Goal: Information Seeking & Learning: Learn about a topic

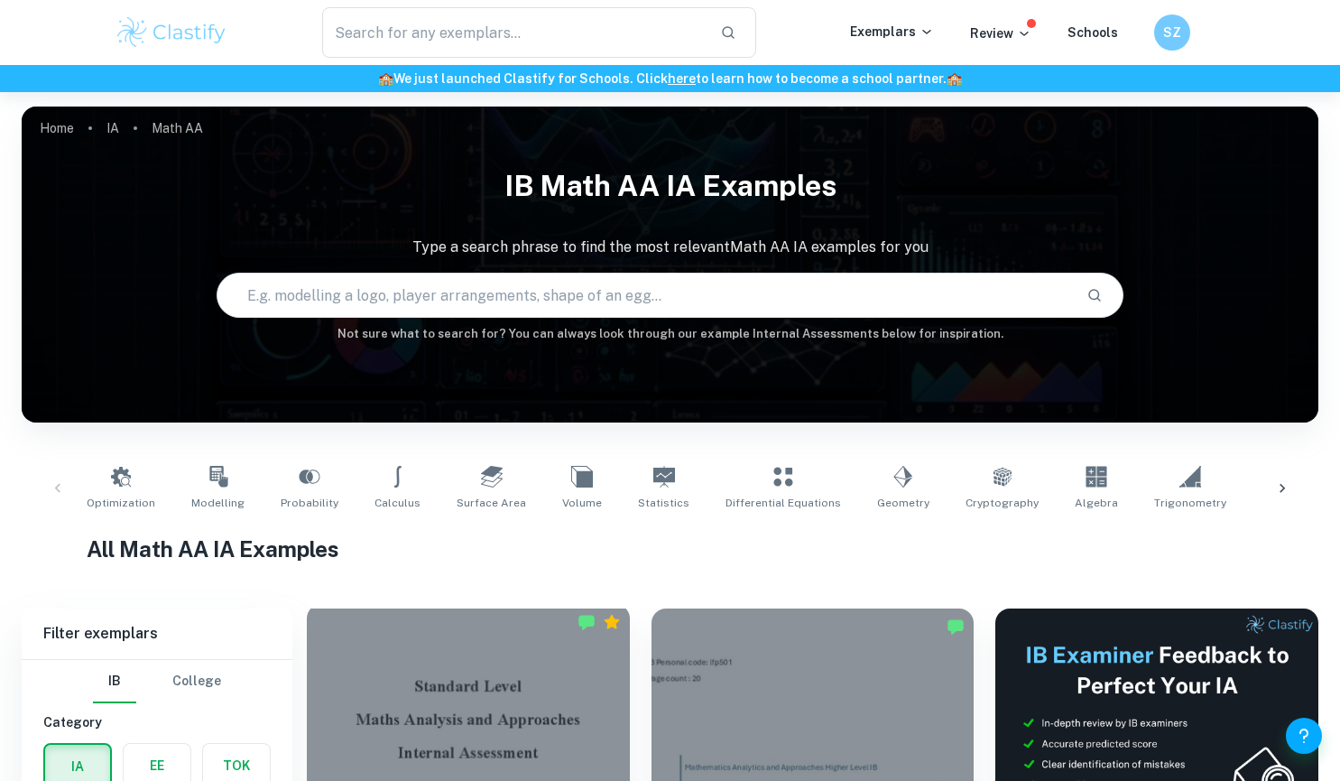
scroll to position [283, 0]
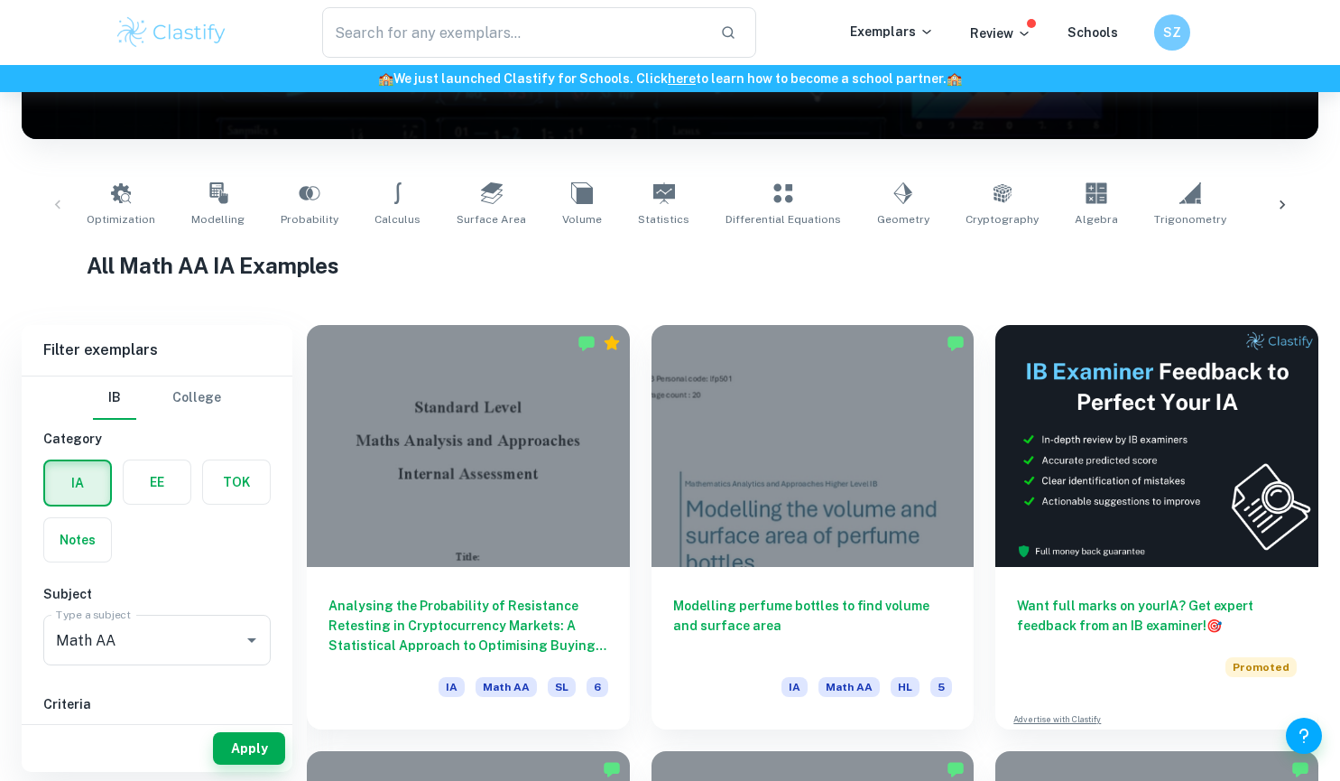
click at [160, 441] on h6 "Category" at bounding box center [156, 439] width 227 height 20
click at [154, 490] on label "button" at bounding box center [157, 481] width 67 height 43
click at [0, 0] on input "radio" at bounding box center [0, 0] width 0 height 0
click at [116, 638] on div "Type a subject Type a subject" at bounding box center [156, 640] width 227 height 51
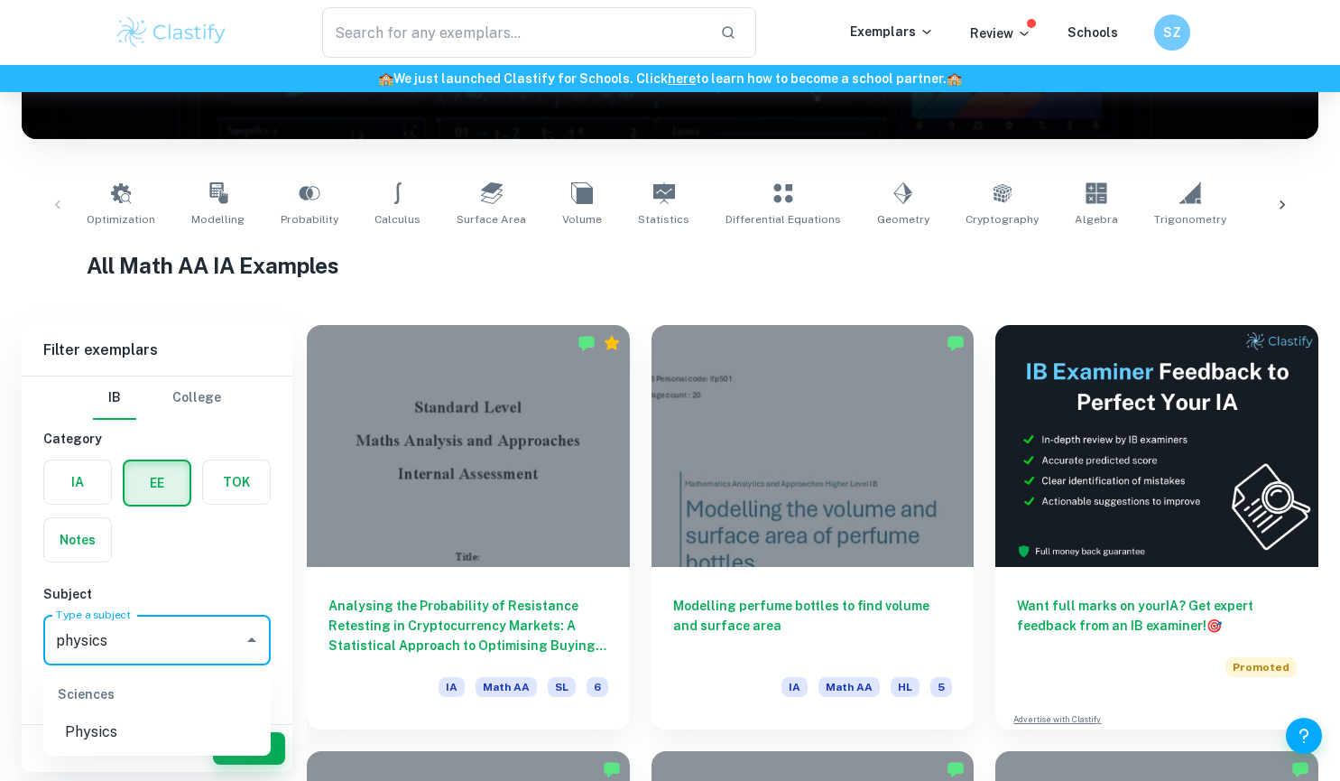
click at [127, 730] on li "Physics" at bounding box center [156, 732] width 227 height 32
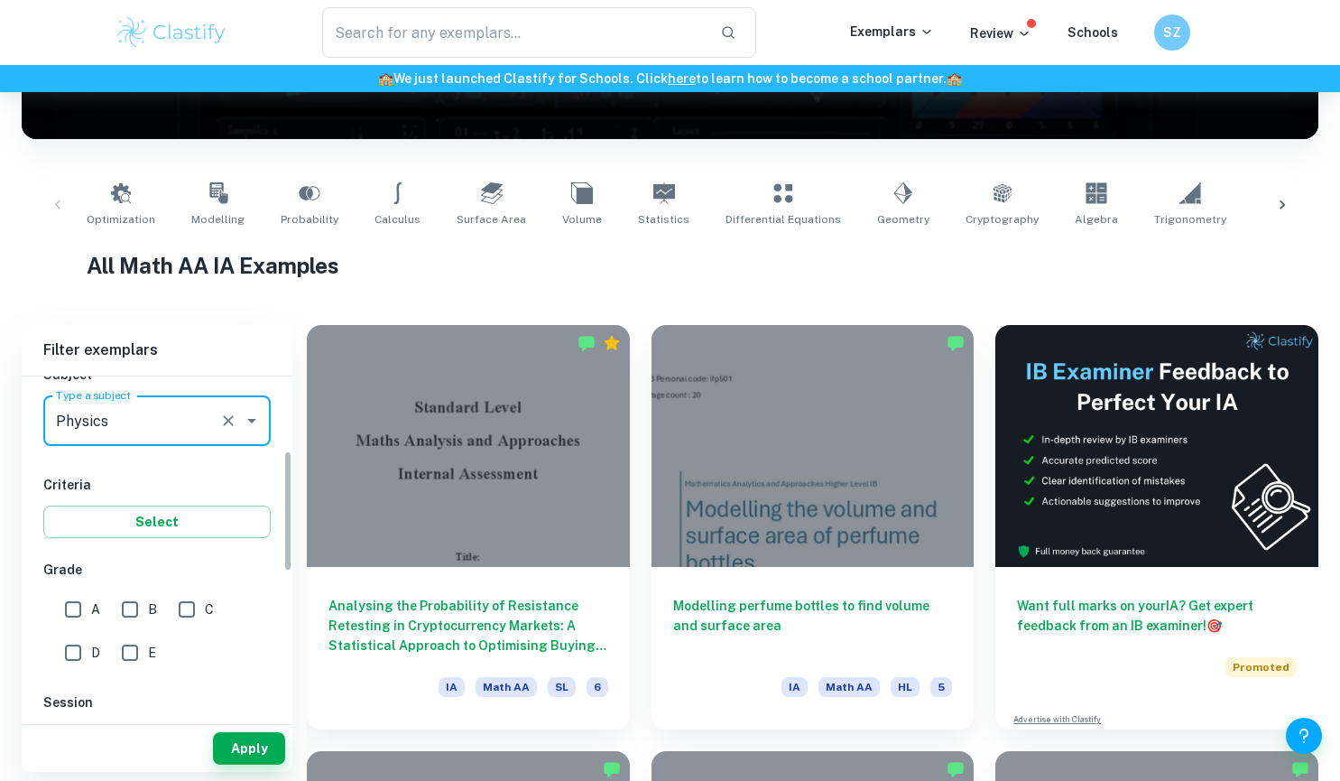
scroll to position [220, 0]
type input "Physics"
click at [251, 751] on button "Apply" at bounding box center [249, 748] width 72 height 32
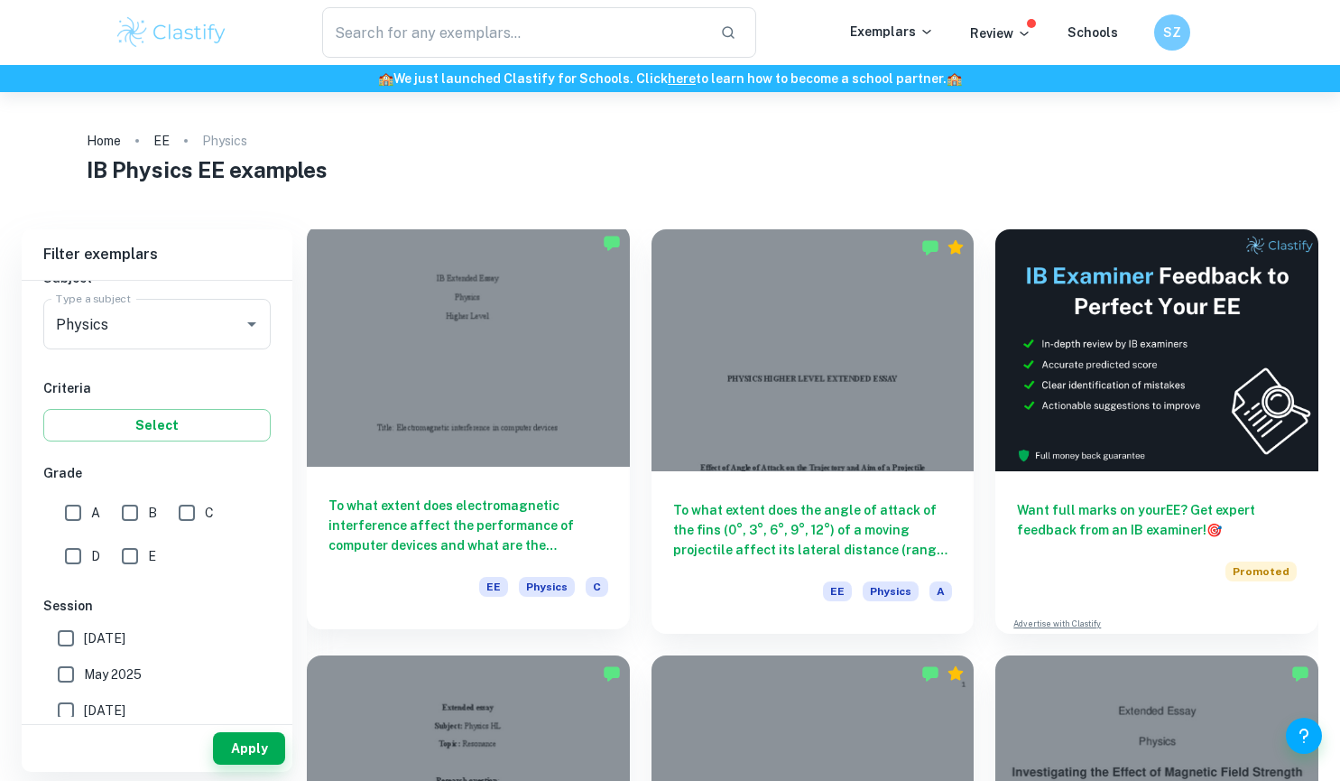
click at [487, 418] on div at bounding box center [468, 346] width 323 height 242
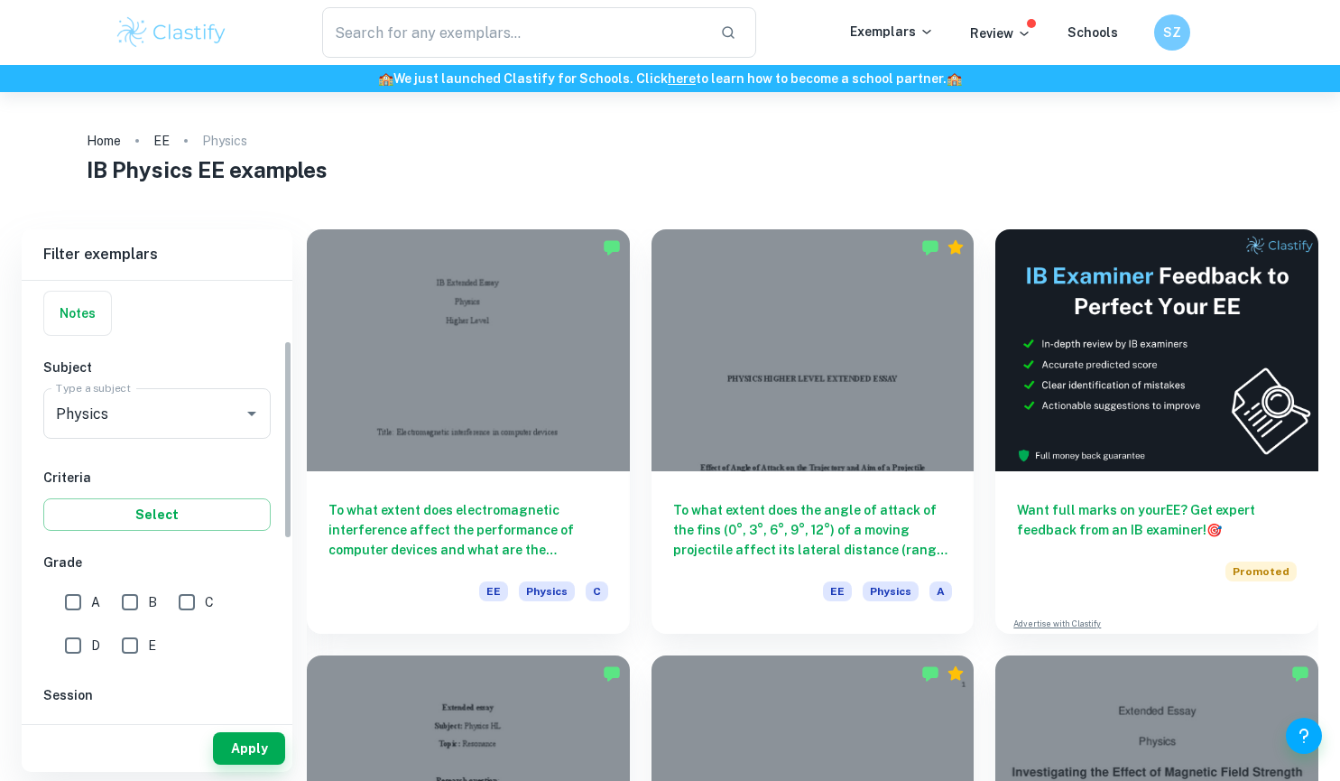
scroll to position [132, 0]
click at [78, 617] on input "A" at bounding box center [73, 601] width 36 height 36
checkbox input "true"
click at [233, 740] on button "Apply" at bounding box center [249, 748] width 72 height 32
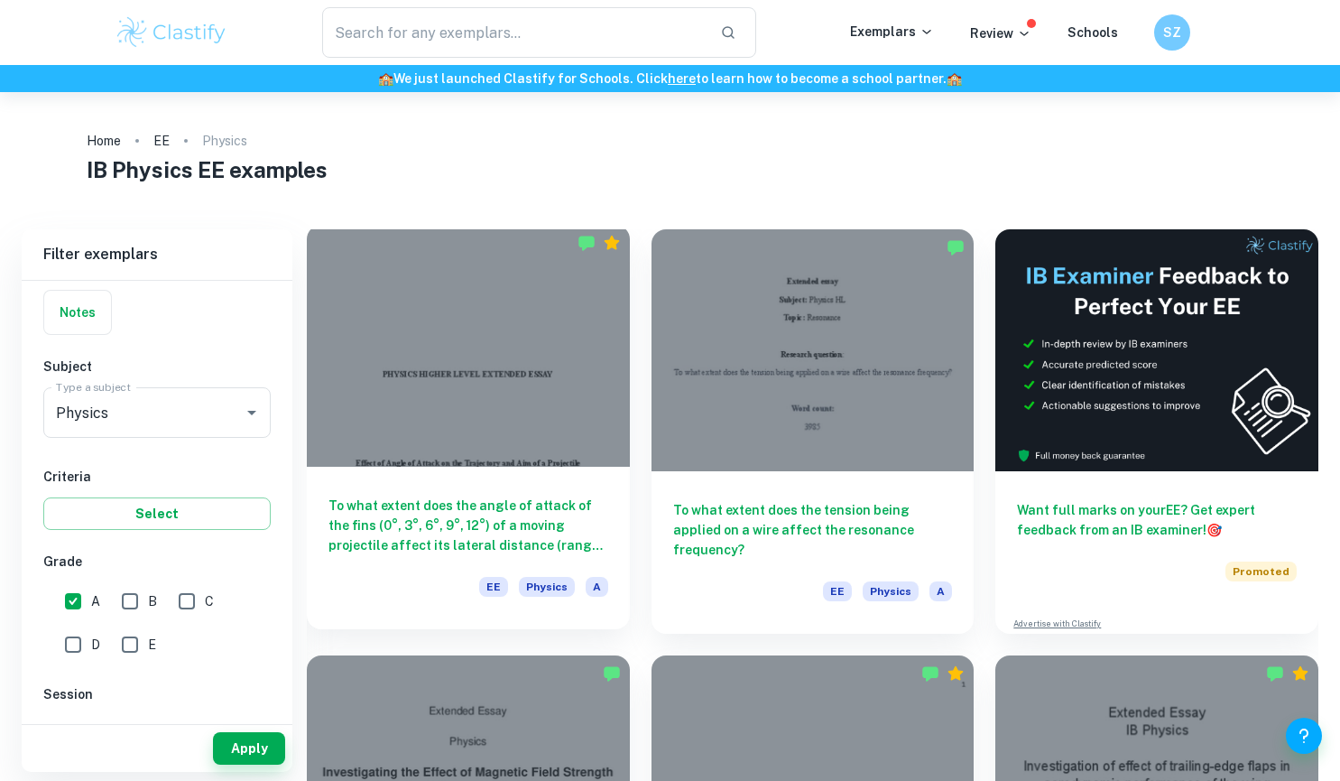
click at [466, 554] on h6 "To what extent does the angle of attack of the fins (0°, 3°, 6°, 9°, 12°) of a …" at bounding box center [469, 526] width 280 height 60
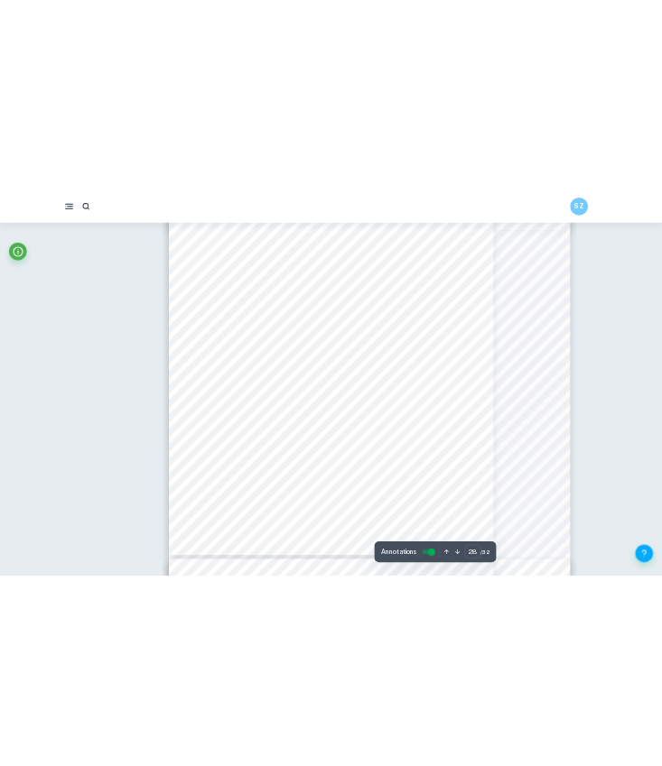
scroll to position [18151, 0]
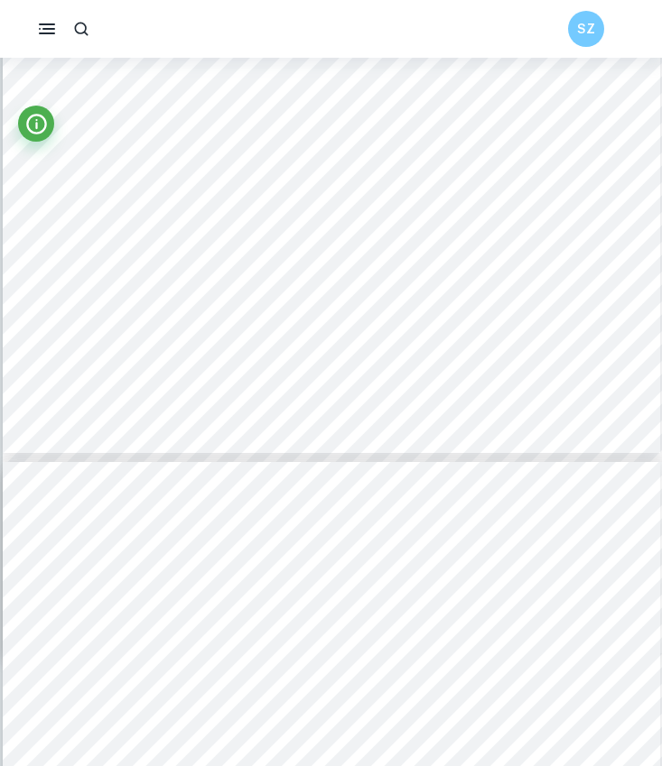
type input "19"
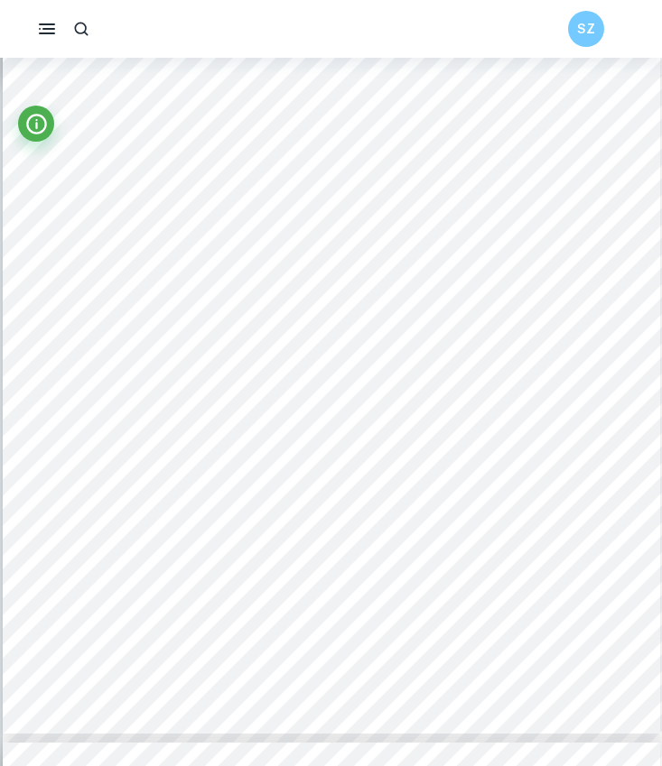
scroll to position [15699, 0]
